Goal: Check status: Check status

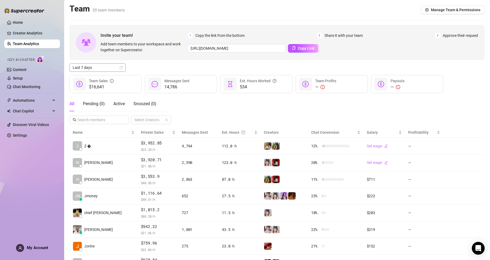
click at [121, 69] on icon "calendar" at bounding box center [121, 67] width 3 height 3
click at [113, 112] on div "Custom date" at bounding box center [98, 113] width 48 height 6
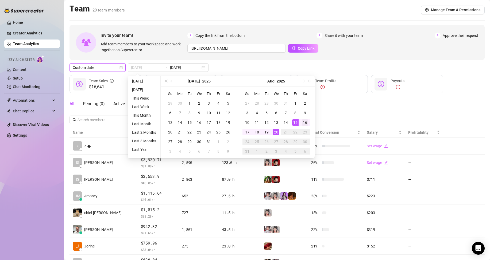
type input "[DATE]"
click at [308, 123] on div "16" at bounding box center [305, 123] width 6 height 6
type input "[DATE]"
click at [275, 135] on div "20" at bounding box center [276, 132] width 6 height 6
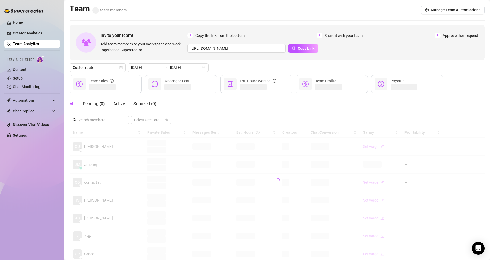
click at [361, 103] on div "All Pending ( 0 ) Active Snoozed ( 0 ) Select Creators" at bounding box center [277, 111] width 415 height 28
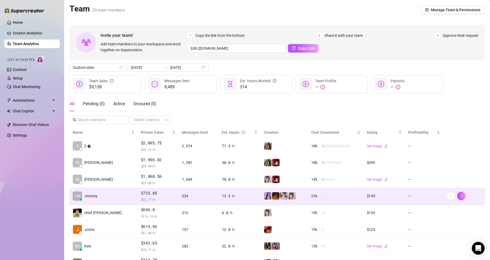
click at [141, 192] on span "$725.85" at bounding box center [158, 193] width 35 height 6
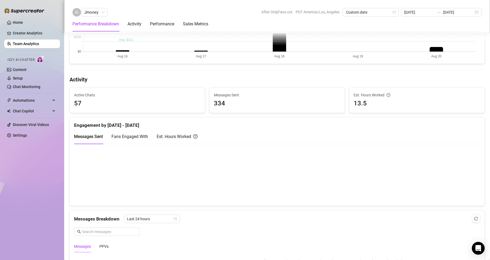
scroll to position [180, 0]
